Goal: Task Accomplishment & Management: Complete application form

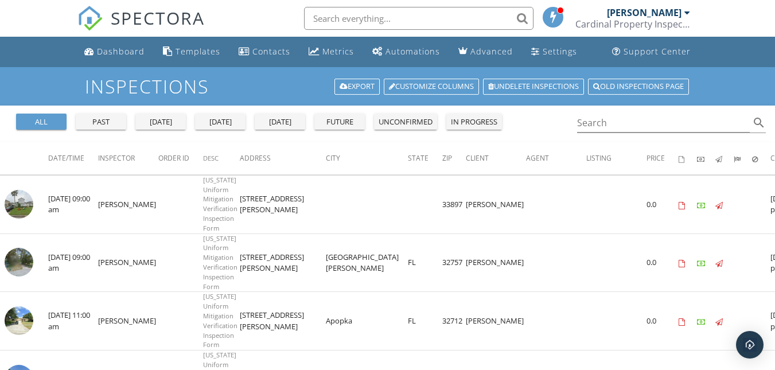
click at [637, 14] on div "[PERSON_NAME]" at bounding box center [644, 12] width 75 height 11
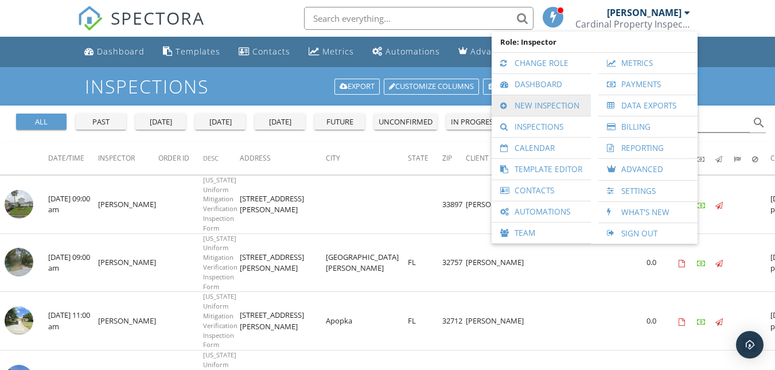
click at [537, 104] on link "New Inspection" at bounding box center [542, 105] width 88 height 21
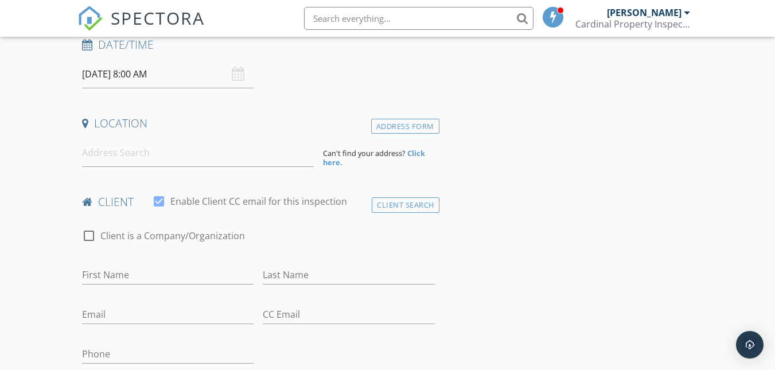
scroll to position [191, 0]
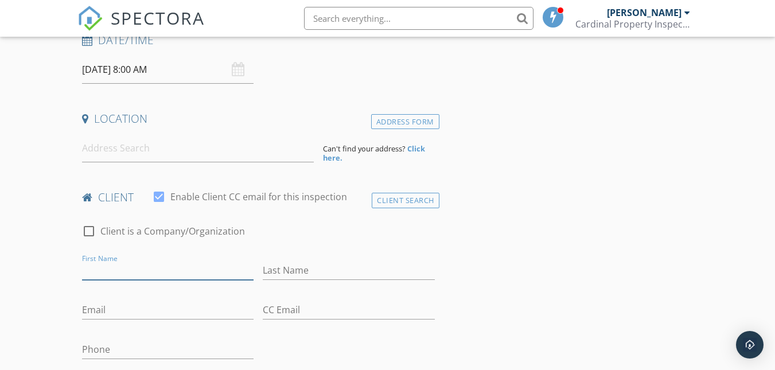
click at [110, 268] on input "First Name" at bounding box center [168, 270] width 172 height 19
type input "[PERSON_NAME]"
type input "[EMAIL_ADDRESS][DOMAIN_NAME]"
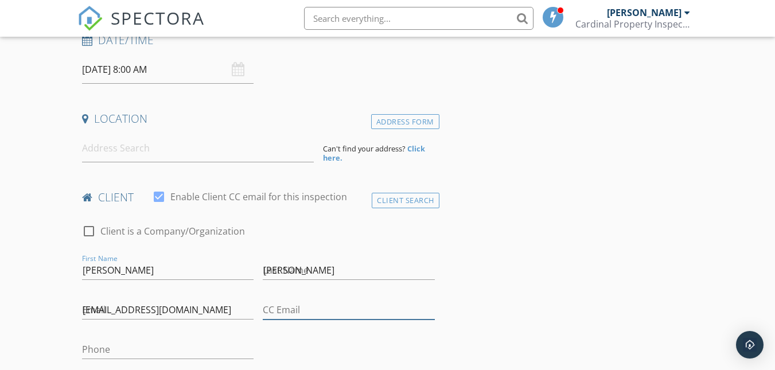
type input "[EMAIL_ADDRESS][DOMAIN_NAME]"
type input "[PHONE_NUMBER]"
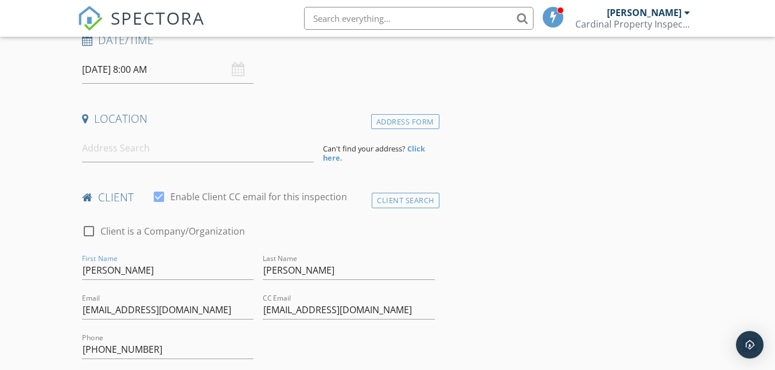
click at [236, 73] on div "09/29/2025 8:00 AM" at bounding box center [168, 70] width 172 height 28
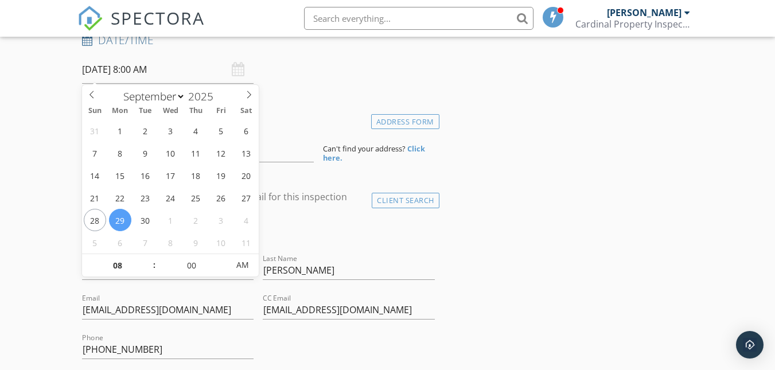
click at [215, 73] on input "09/29/2025 8:00 AM" at bounding box center [168, 70] width 172 height 28
type input "09"
type input "09/29/2025 9:00 AM"
click at [149, 258] on span at bounding box center [149, 259] width 8 height 11
type input "10"
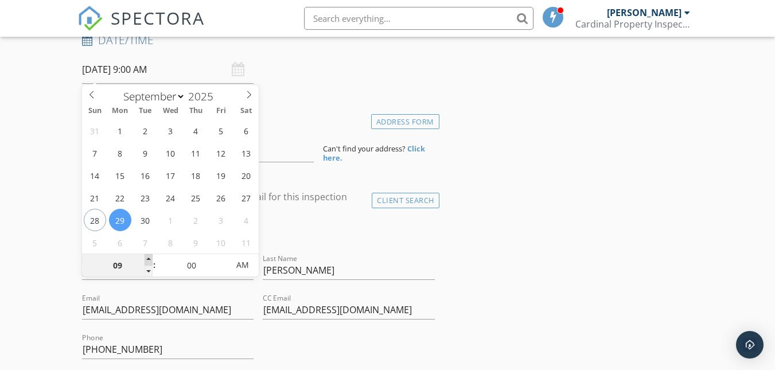
type input "[DATE] 10:00 AM"
click at [149, 258] on span at bounding box center [149, 259] width 8 height 11
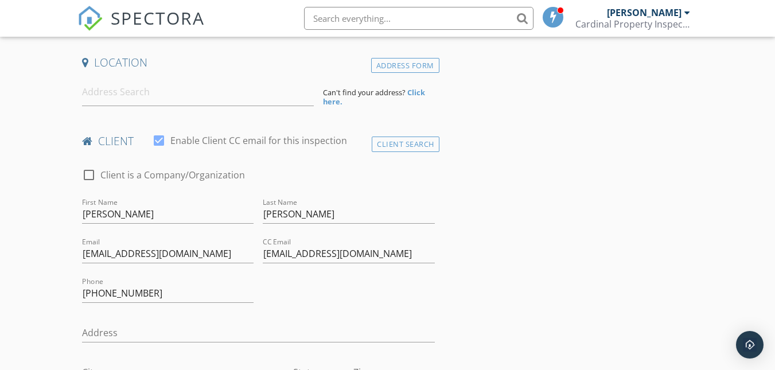
scroll to position [247, 0]
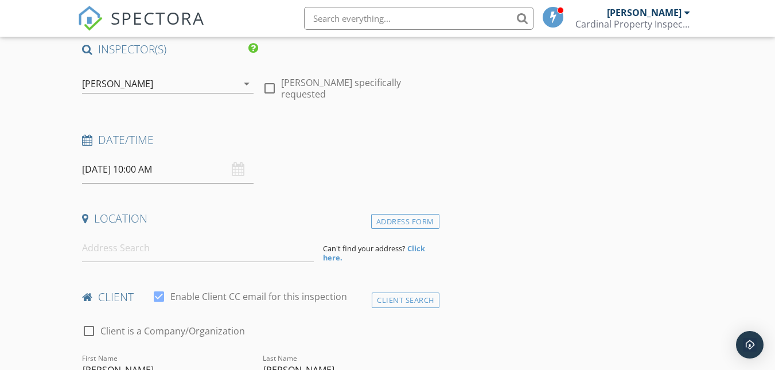
scroll to position [94, 0]
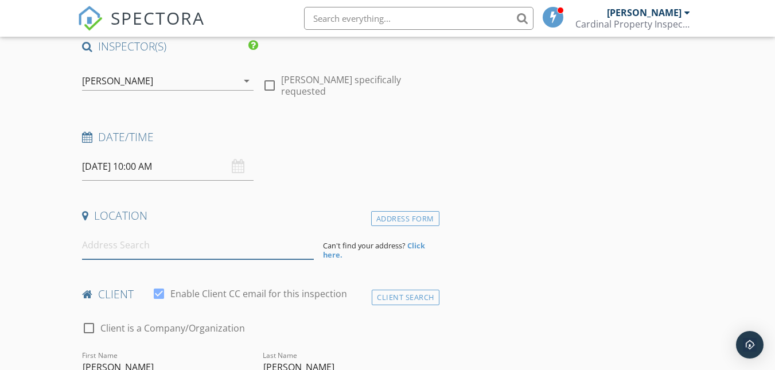
click at [97, 238] on input at bounding box center [198, 245] width 232 height 28
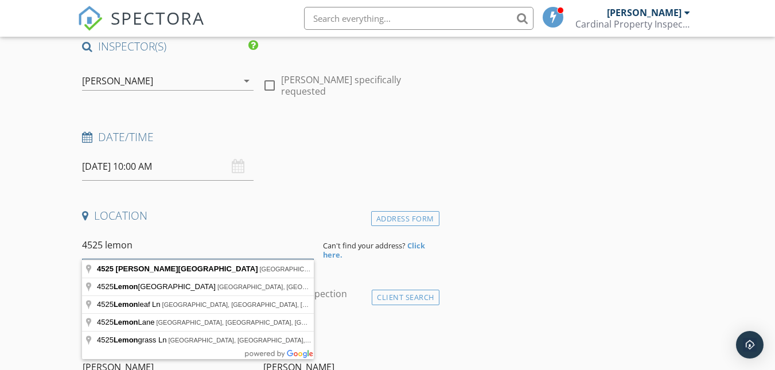
click at [100, 241] on input "4525 lemon" at bounding box center [198, 245] width 232 height 28
click at [102, 246] on input "4525 lemon" at bounding box center [198, 245] width 232 height 28
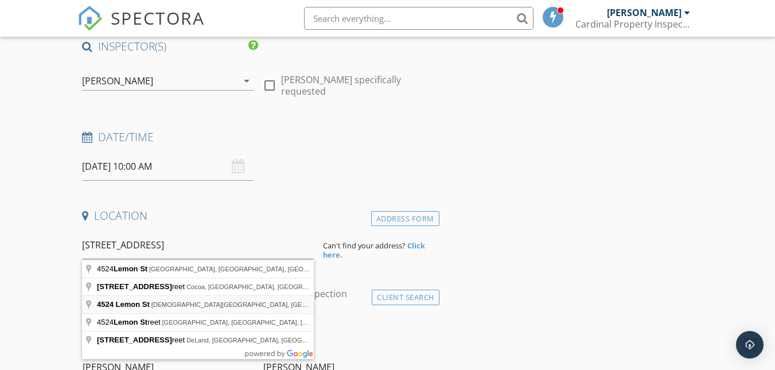
type input "4524 Lemon St, Lady Lake, FL, USA"
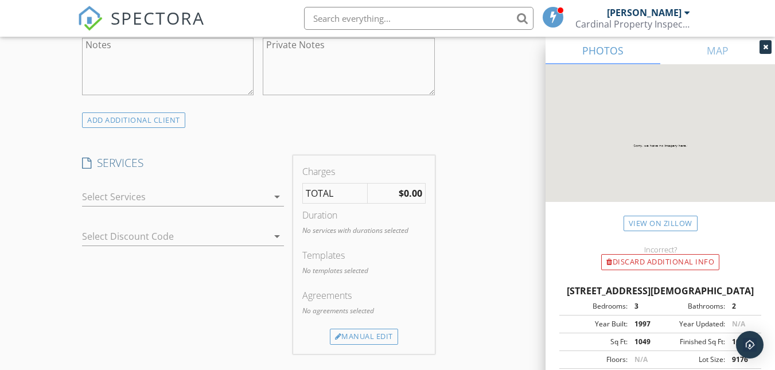
scroll to position [804, 0]
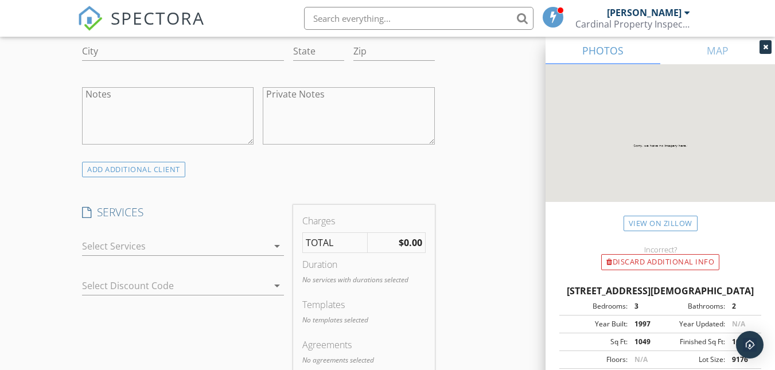
click at [177, 255] on div at bounding box center [175, 246] width 186 height 18
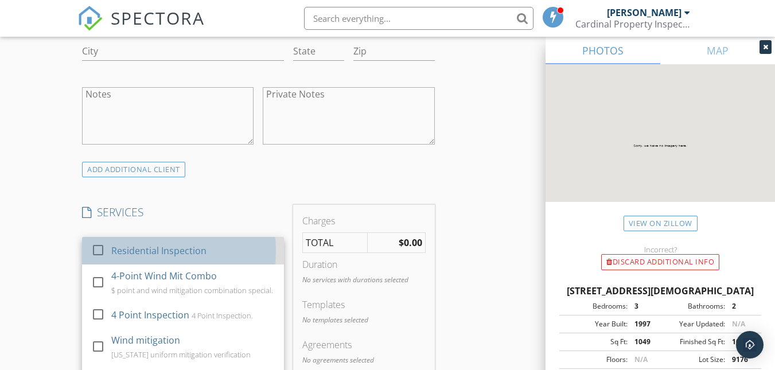
click at [175, 258] on div "Residential Inspection" at bounding box center [158, 251] width 95 height 14
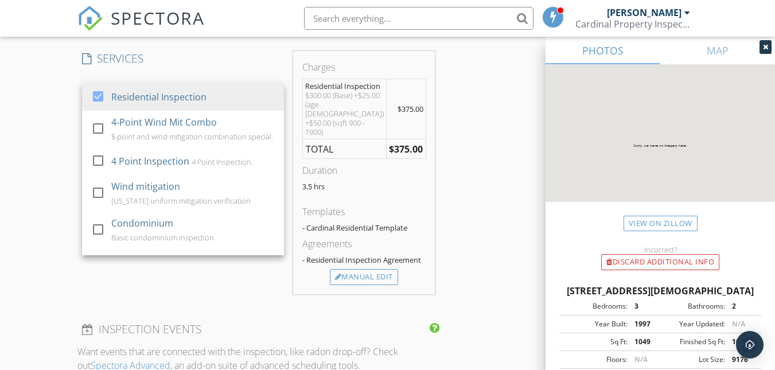
scroll to position [957, 0]
click at [46, 206] on div "New Inspection Click here to use the New Order Form INSPECTOR(S) check_box Will…" at bounding box center [387, 135] width 775 height 2050
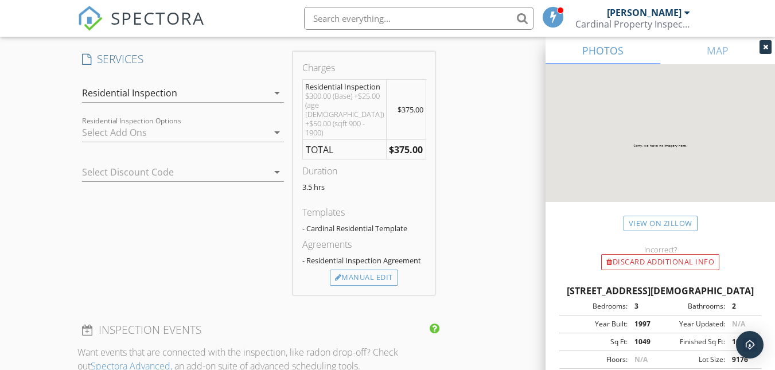
click at [273, 139] on icon "arrow_drop_down" at bounding box center [277, 133] width 14 height 14
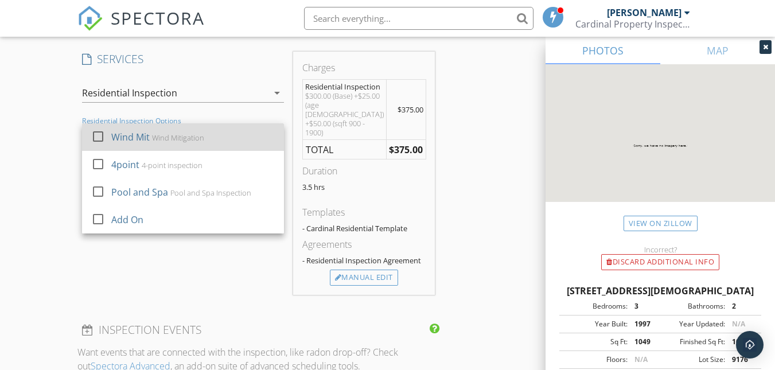
click at [132, 144] on div "Wind Mit" at bounding box center [130, 137] width 38 height 14
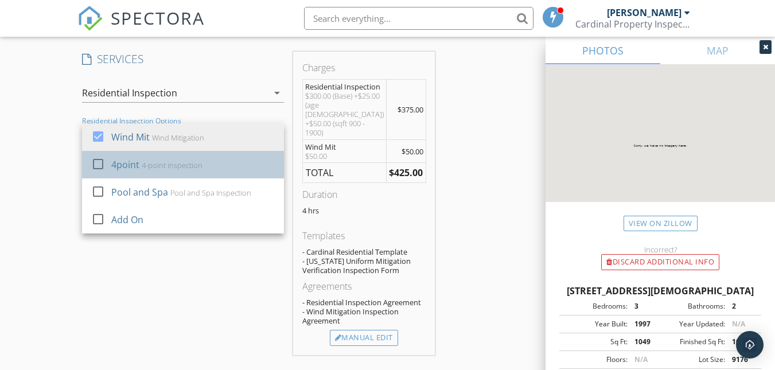
click at [159, 170] on div "4-point inspection" at bounding box center [172, 165] width 61 height 9
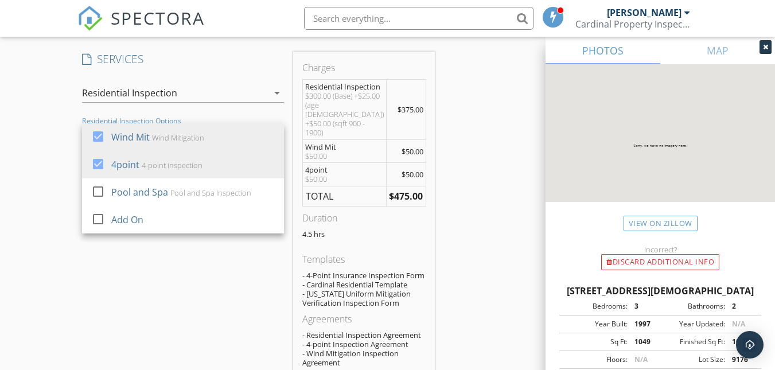
click at [95, 285] on div "SERVICES check_box Residential Inspection check_box_outline_blank 4-Point Wind …" at bounding box center [182, 224] width 211 height 345
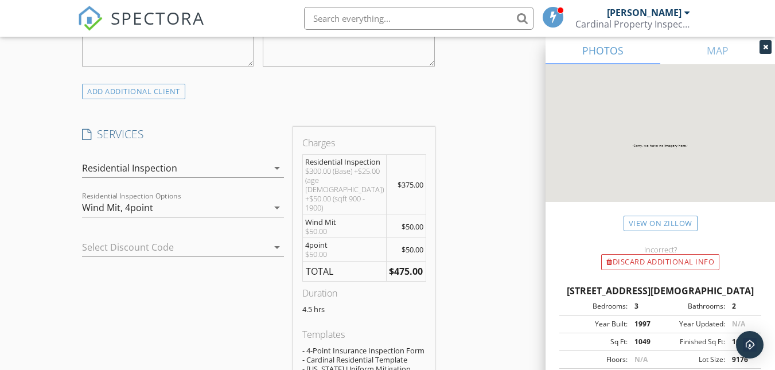
scroll to position [880, 0]
click at [258, 256] on div at bounding box center [261, 249] width 14 height 14
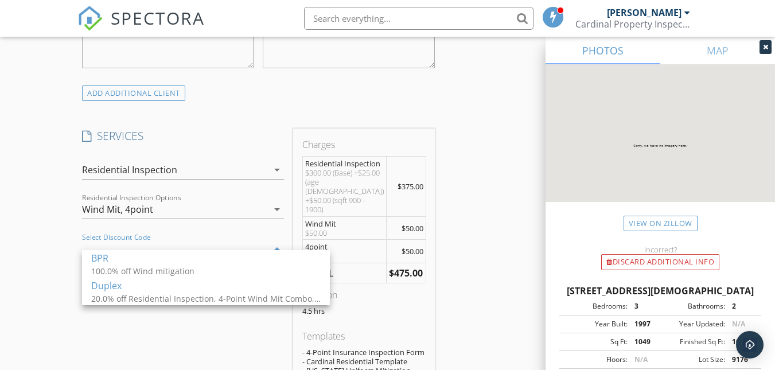
click at [61, 315] on div "New Inspection Click here to use the New Order Form INSPECTOR(S) check_box Will…" at bounding box center [387, 263] width 775 height 2152
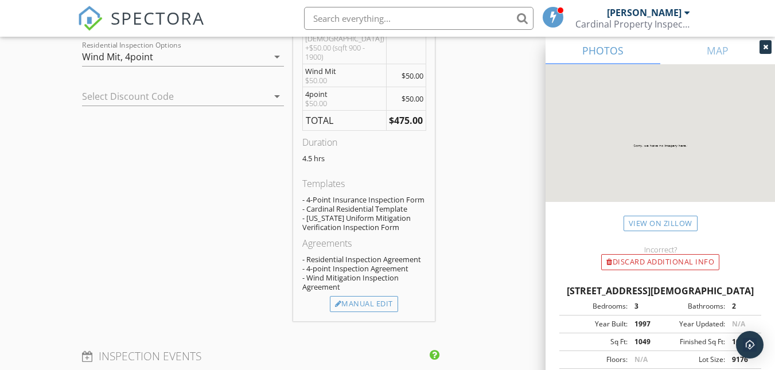
scroll to position [1033, 0]
click at [370, 307] on div "Manual Edit" at bounding box center [364, 304] width 68 height 16
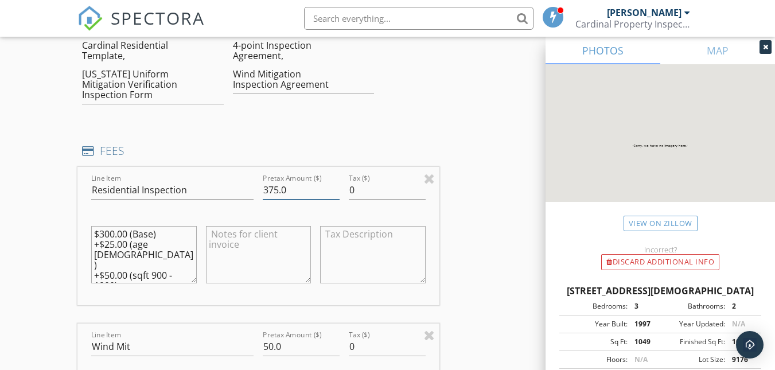
click at [279, 200] on input "375.0" at bounding box center [301, 190] width 77 height 19
drag, startPoint x: 279, startPoint y: 203, endPoint x: 223, endPoint y: 205, distance: 56.3
click at [223, 205] on div "Line Item Residential Inspection Pretax Amount ($) 375.0 Tax ($) 0 $300.00 (Bas…" at bounding box center [258, 236] width 362 height 138
type input "300"
click at [44, 197] on div "New Inspection Click here to use the New Order Form INSPECTOR(S) check_box Will…" at bounding box center [387, 295] width 775 height 2522
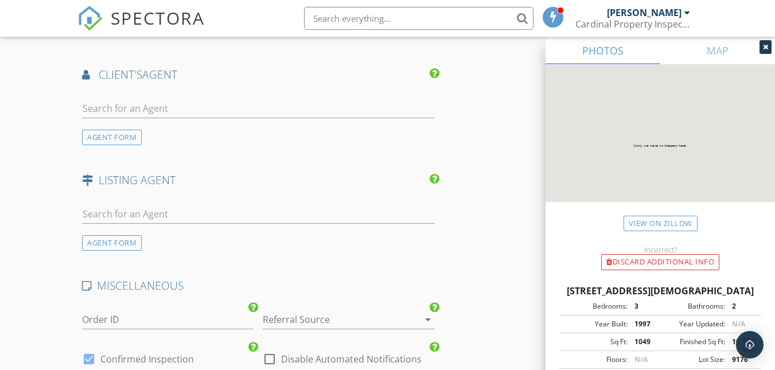
scroll to position [1913, 0]
click at [117, 115] on input "text" at bounding box center [258, 107] width 352 height 19
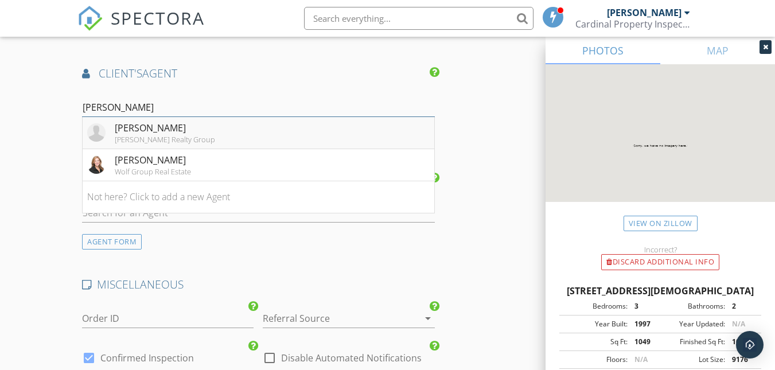
type input "Jessi"
click at [153, 144] on div "[PERSON_NAME] Realty Group" at bounding box center [165, 139] width 100 height 9
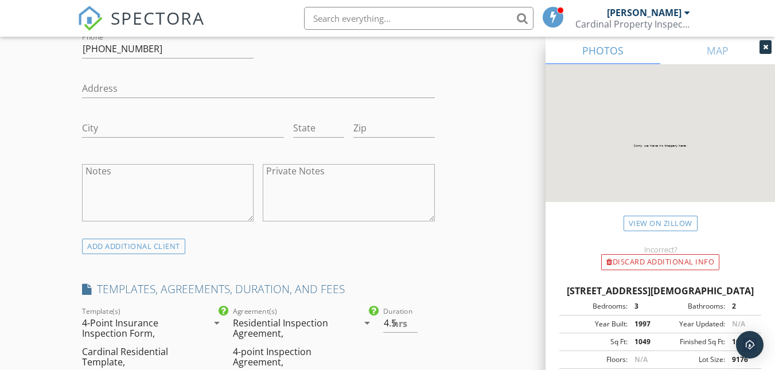
scroll to position [727, 0]
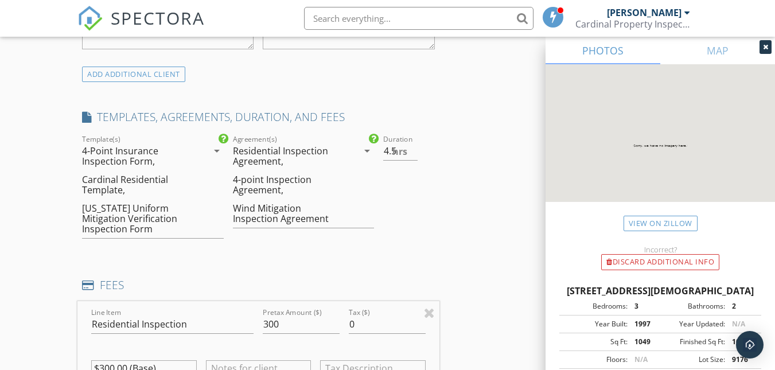
scroll to position [880, 0]
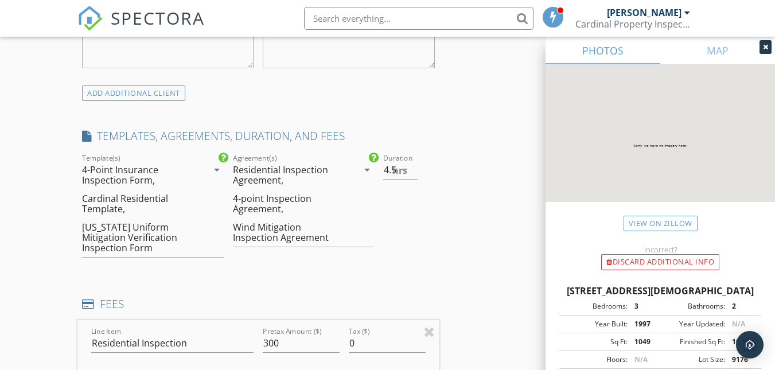
click at [214, 177] on icon "arrow_drop_down" at bounding box center [217, 170] width 14 height 14
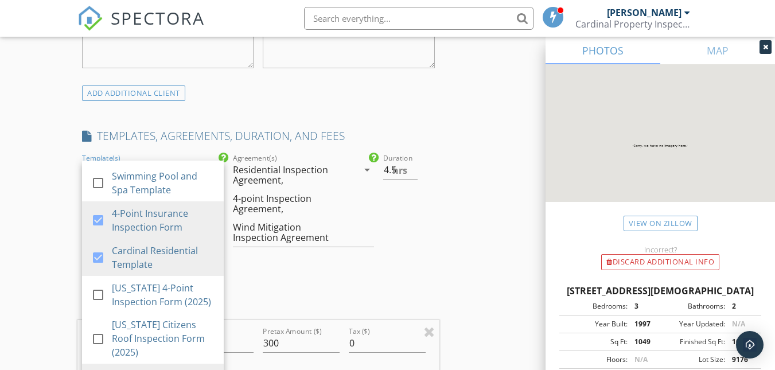
scroll to position [306, 0]
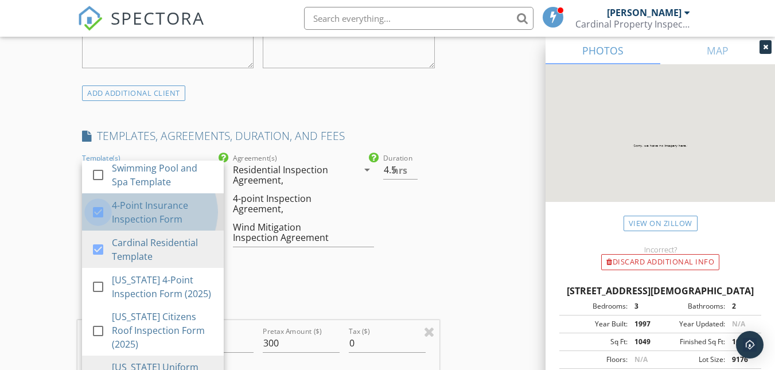
click at [98, 222] on div at bounding box center [98, 213] width 20 height 20
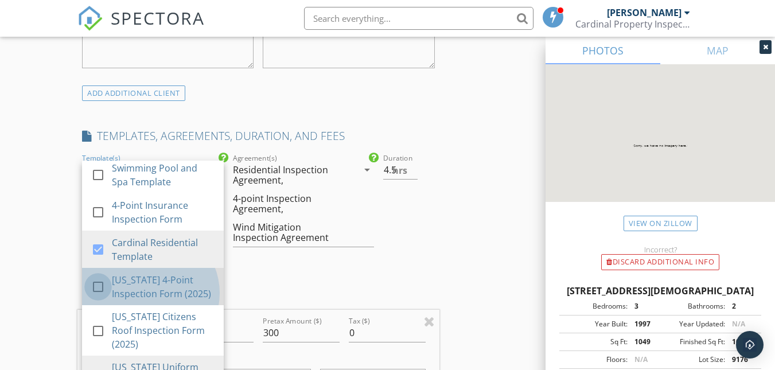
click at [98, 297] on div at bounding box center [98, 287] width 20 height 20
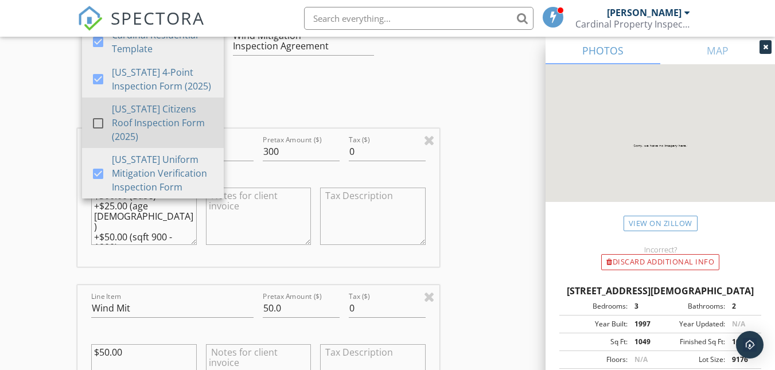
scroll to position [348, 0]
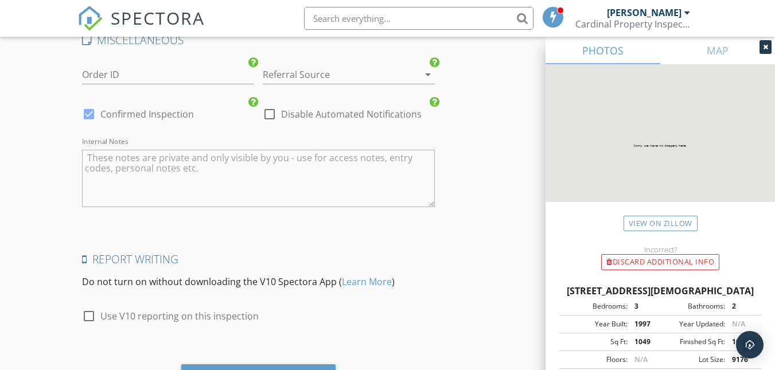
scroll to position [2570, 0]
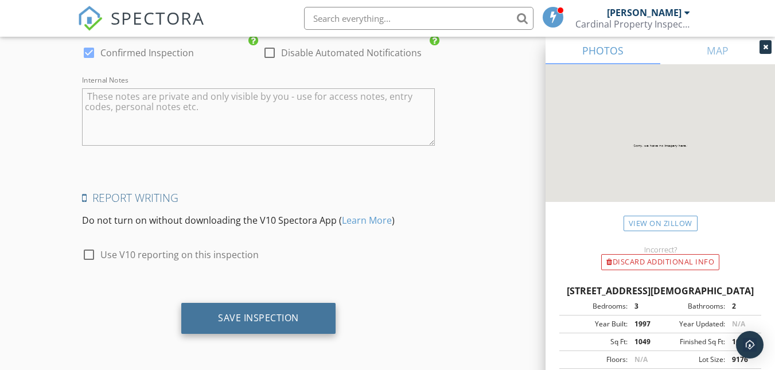
click at [269, 319] on div "Save Inspection" at bounding box center [258, 317] width 81 height 11
